Goal: Find specific page/section: Find specific page/section

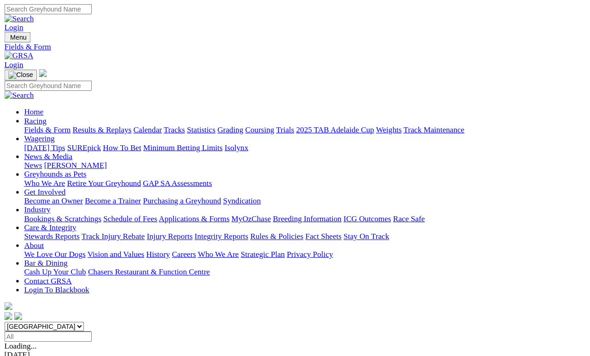
scroll to position [4, 0]
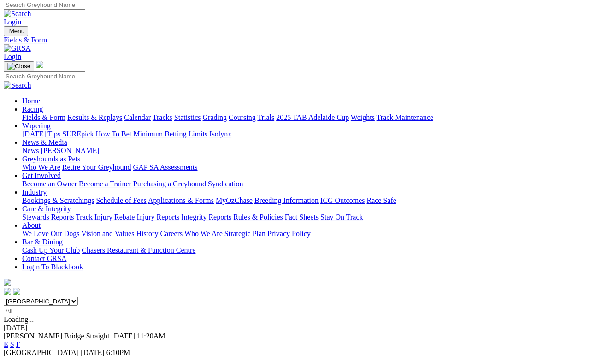
click at [41, 113] on link "Fields & Form" at bounding box center [43, 117] width 43 height 8
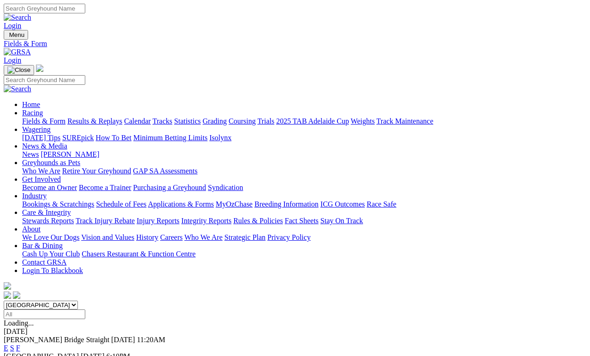
scroll to position [4, 0]
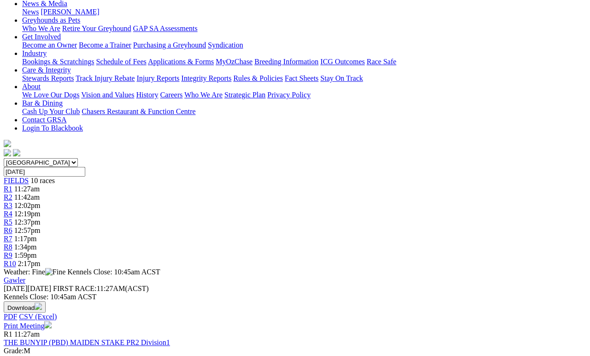
scroll to position [142, 0]
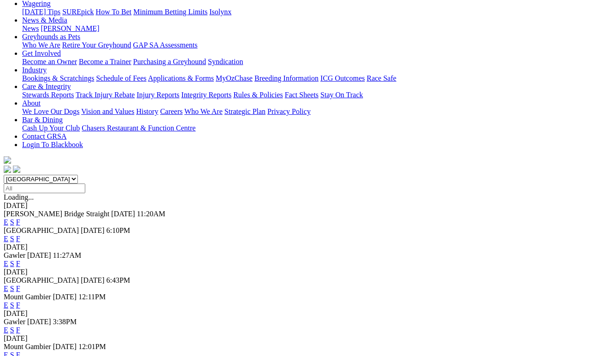
scroll to position [133, 0]
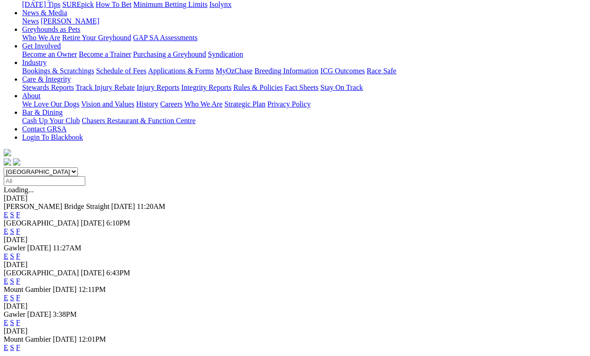
click at [20, 319] on link "F" at bounding box center [18, 323] width 4 height 8
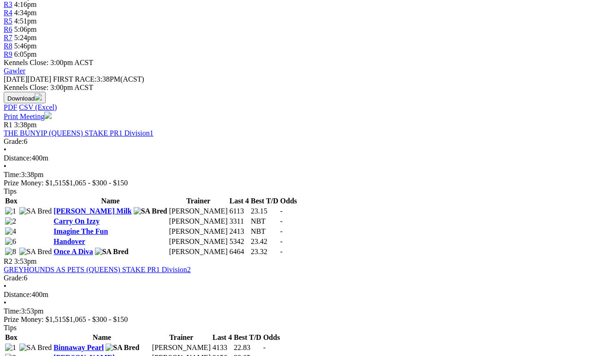
scroll to position [342, 0]
